Goal: Obtain resource: Download file/media

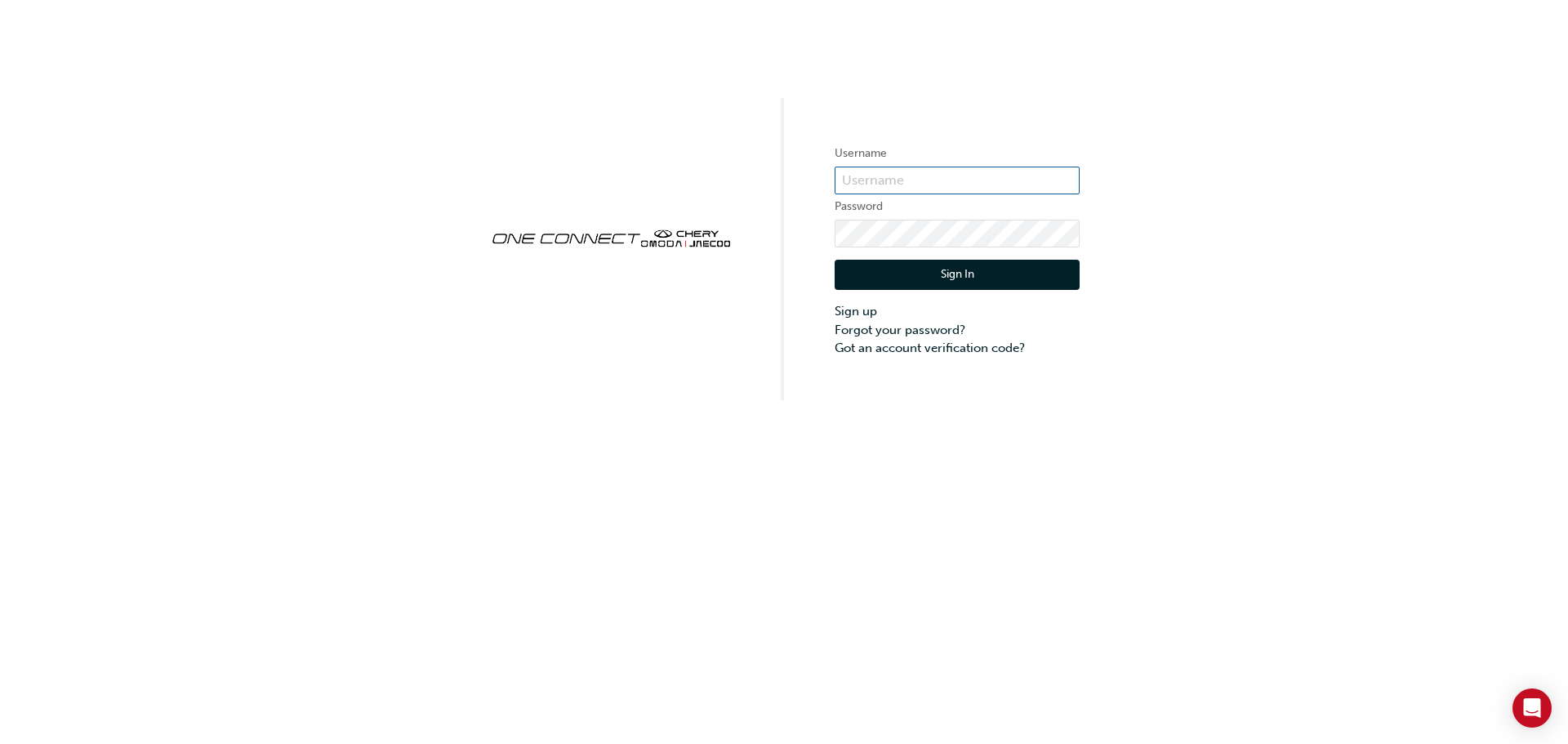
type input "CHAU0342"
click at [941, 281] on button "Sign In" at bounding box center [957, 275] width 245 height 31
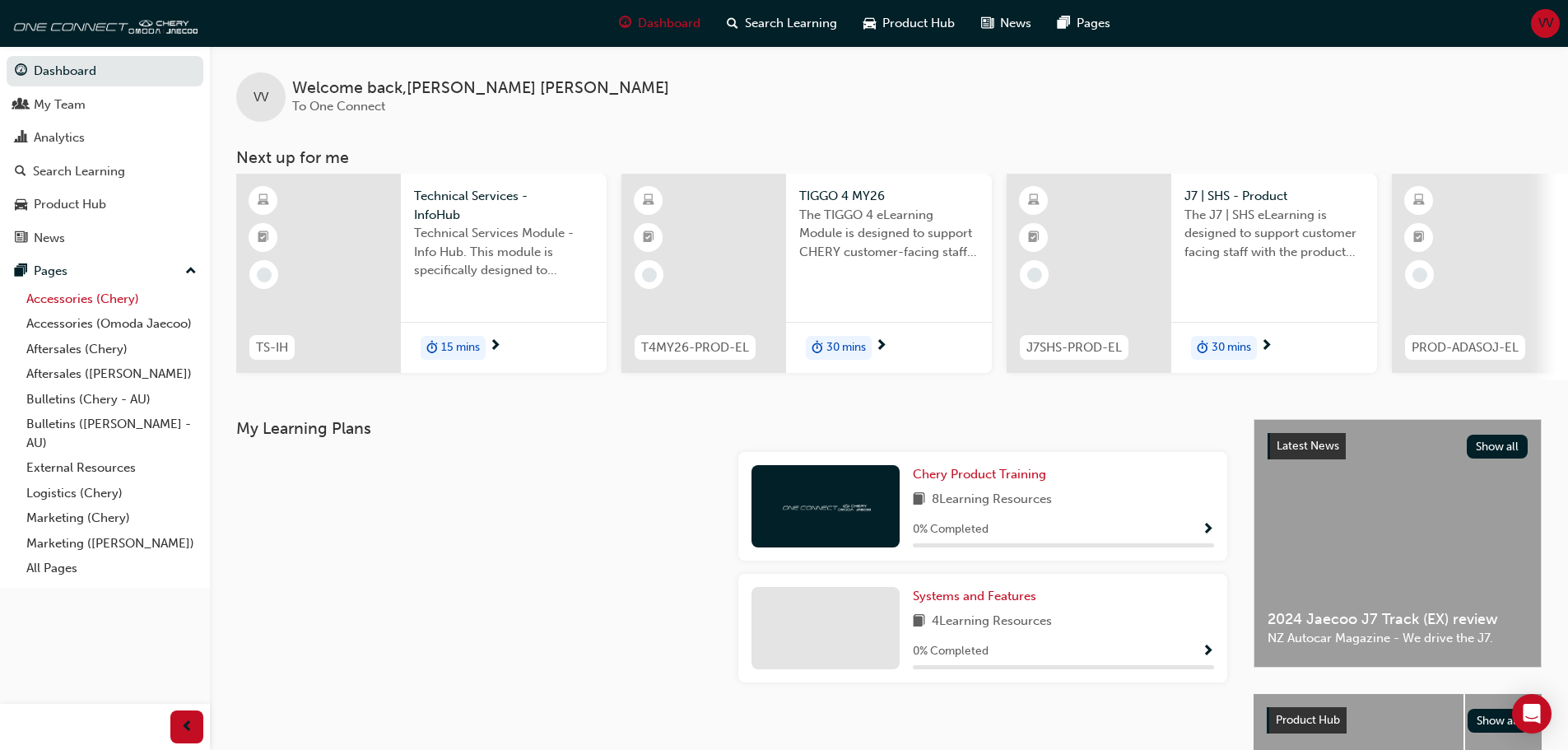
click at [61, 298] on link "Accessories (Chery)" at bounding box center [111, 298] width 183 height 26
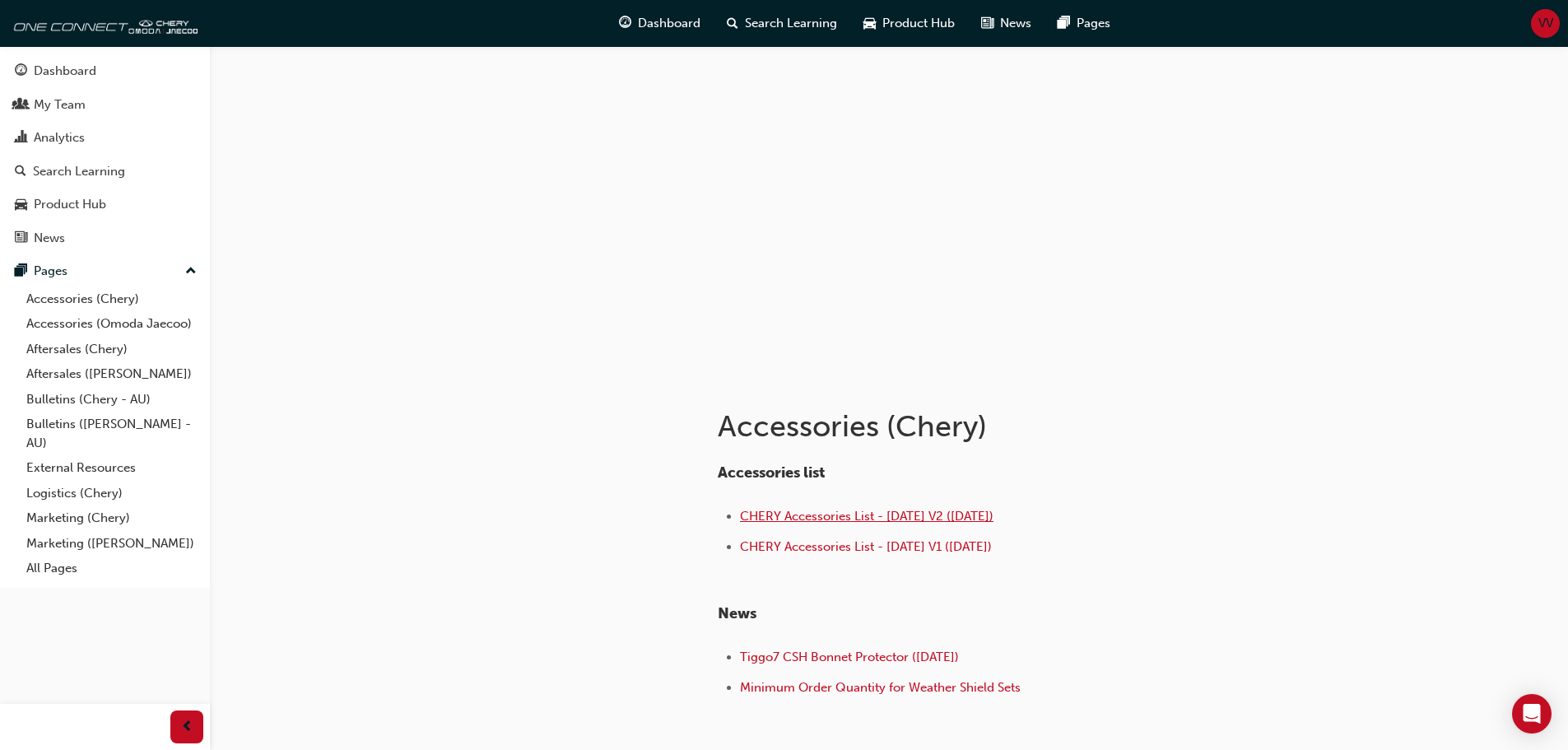
click at [956, 517] on span "CHERY Accessories List - [DATE] V2 ([DATE])" at bounding box center [867, 517] width 254 height 15
click at [141, 322] on link "Accessories (Omoda Jaecoo)" at bounding box center [111, 324] width 183 height 26
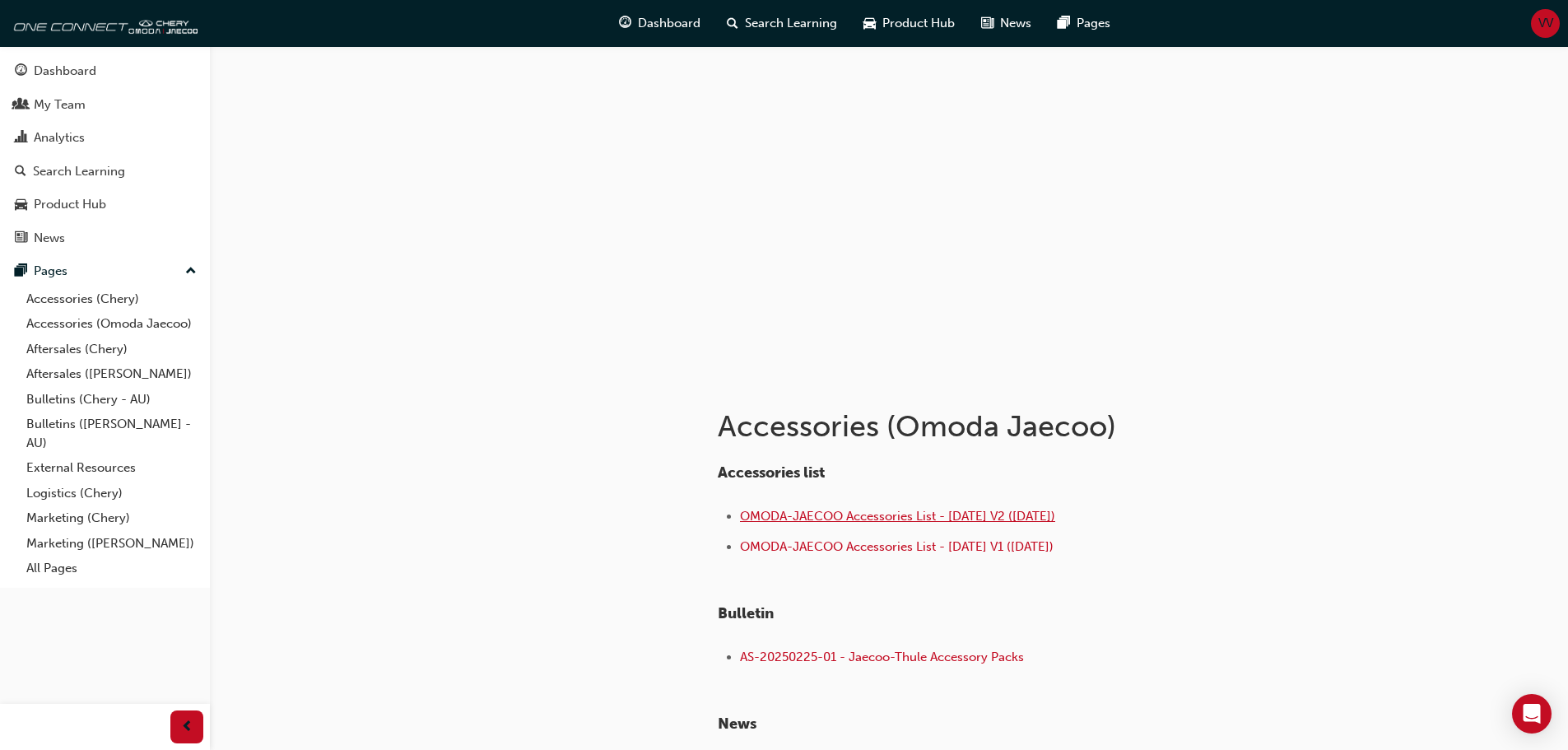
click at [974, 516] on span "OMODA-JAECOO Accessories List - [DATE] V2 ([DATE])" at bounding box center [898, 517] width 315 height 15
click at [114, 302] on link "Accessories (Chery)" at bounding box center [111, 298] width 183 height 26
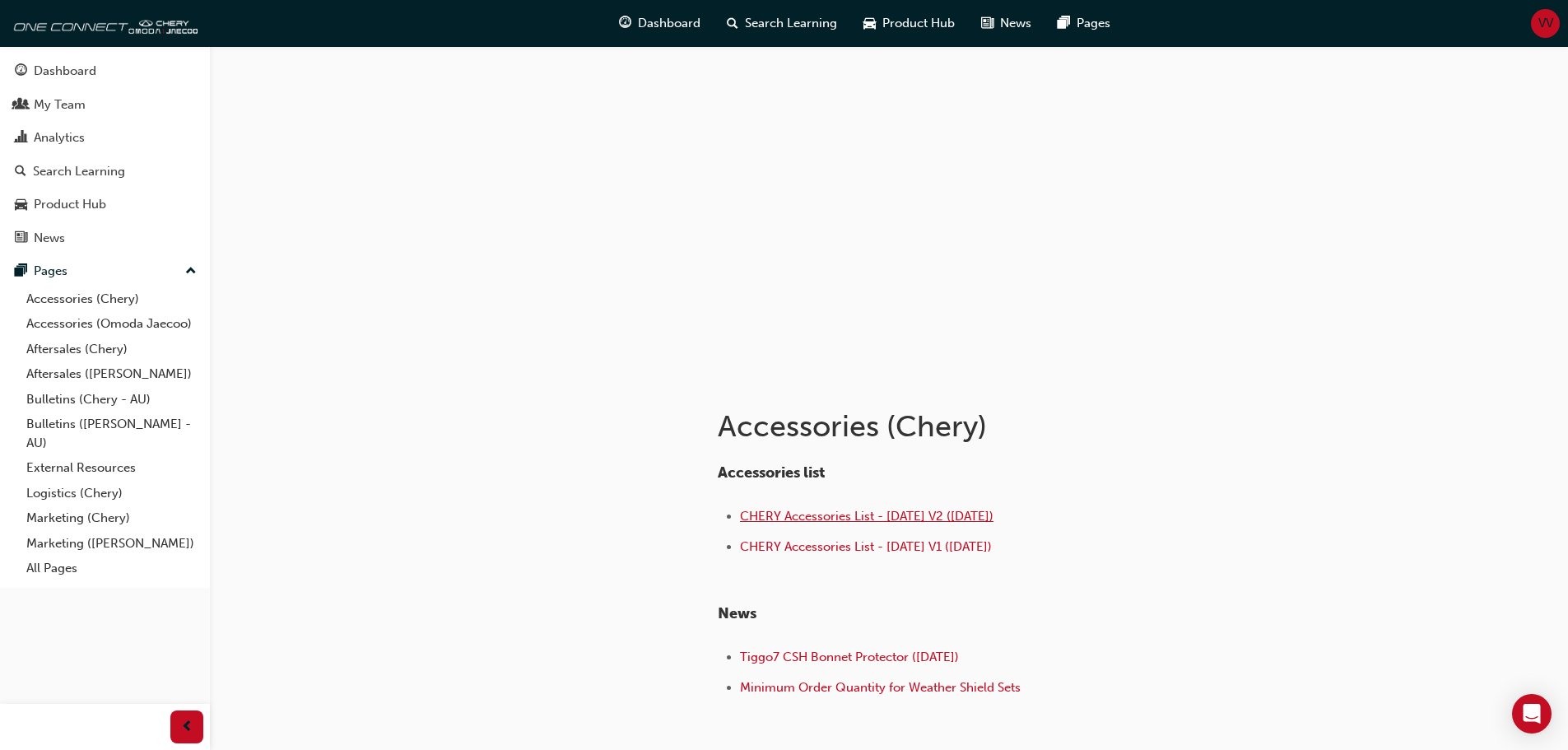
click at [923, 515] on span "CHERY Accessories List - [DATE] V2 ([DATE])" at bounding box center [867, 517] width 254 height 15
